Goal: Task Accomplishment & Management: Use online tool/utility

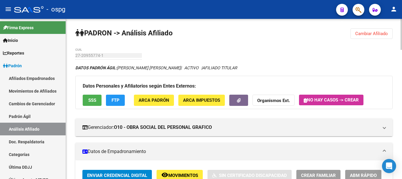
click at [370, 31] on span "Cambiar Afiliado" at bounding box center [371, 33] width 33 height 5
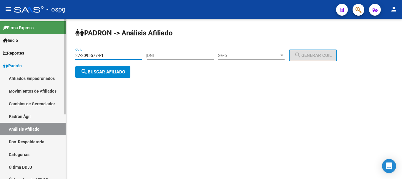
drag, startPoint x: 129, startPoint y: 53, endPoint x: 0, endPoint y: 53, distance: 128.7
click at [0, 53] on mat-sidenav-container "Firma Express Inicio Calendario SSS Instructivos Contacto OS Reportes Ingresos …" at bounding box center [201, 99] width 402 height 160
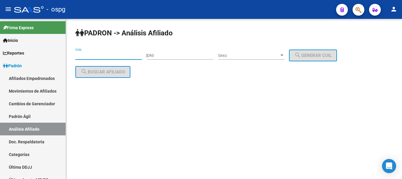
click at [178, 58] on input "DNI" at bounding box center [180, 55] width 67 height 5
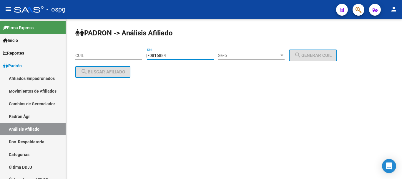
type input "70816884"
click at [260, 52] on div "Sexo Sexo" at bounding box center [251, 54] width 67 height 12
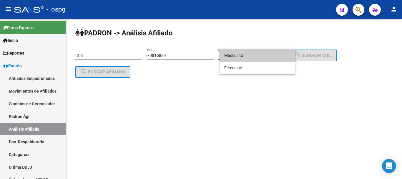
drag, startPoint x: 252, startPoint y: 58, endPoint x: 255, endPoint y: 58, distance: 3.3
click at [255, 58] on span "Masculino" at bounding box center [257, 55] width 67 height 12
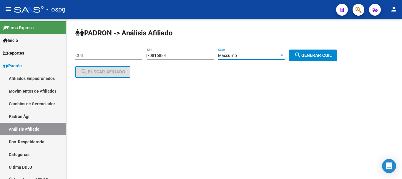
drag, startPoint x: 314, startPoint y: 51, endPoint x: 186, endPoint y: 77, distance: 131.4
click at [314, 52] on button "search Generar CUIL" at bounding box center [313, 55] width 48 height 12
type input "20-70816884-0"
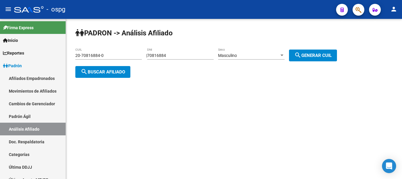
click at [93, 74] on span "search Buscar afiliado" at bounding box center [103, 71] width 44 height 5
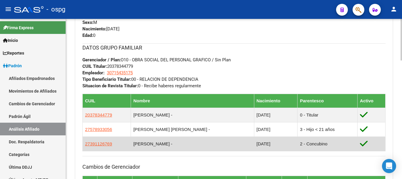
scroll to position [294, 0]
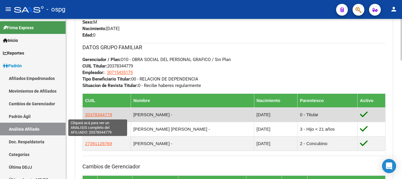
click at [98, 115] on span "20378344779" at bounding box center [98, 114] width 27 height 5
type textarea "20378344779"
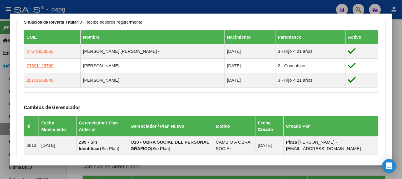
scroll to position [319, 0]
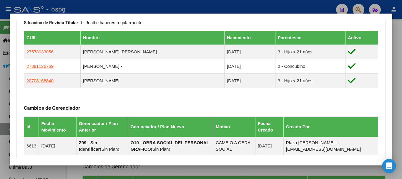
click at [396, 43] on div at bounding box center [201, 89] width 402 height 179
